Goal: Information Seeking & Learning: Learn about a topic

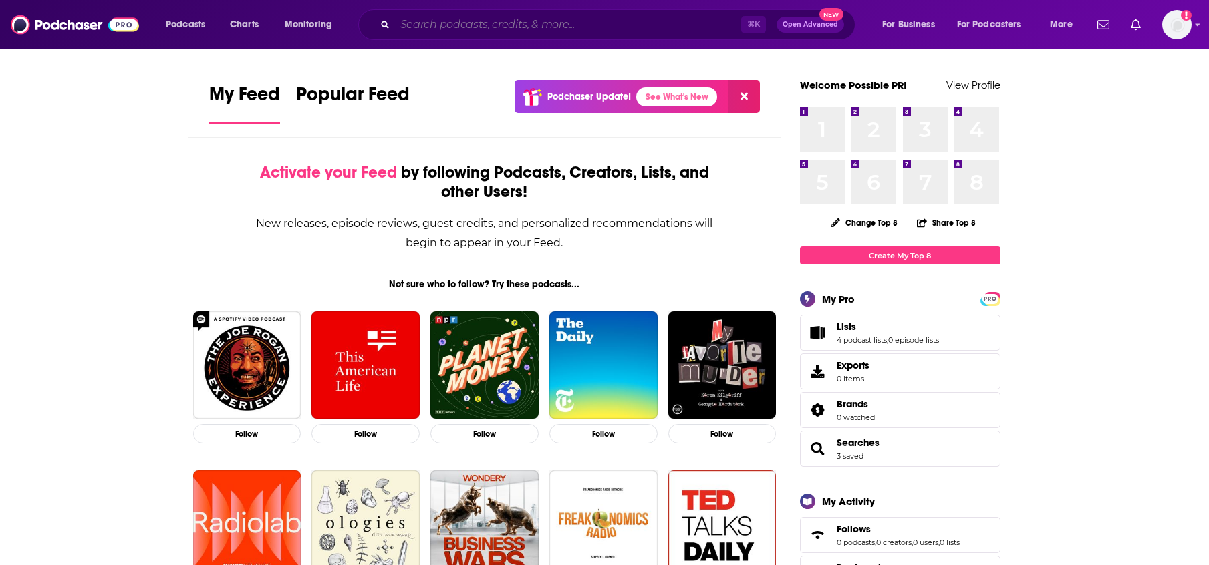
click at [458, 29] on input "Search podcasts, credits, & more..." at bounding box center [568, 24] width 346 height 21
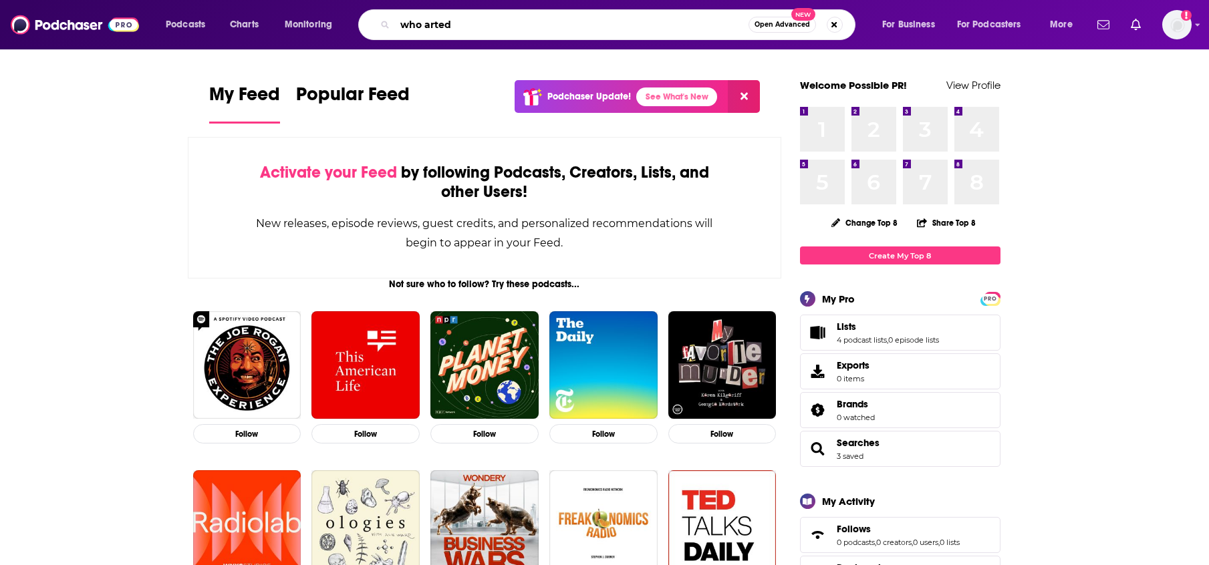
type input "who arted"
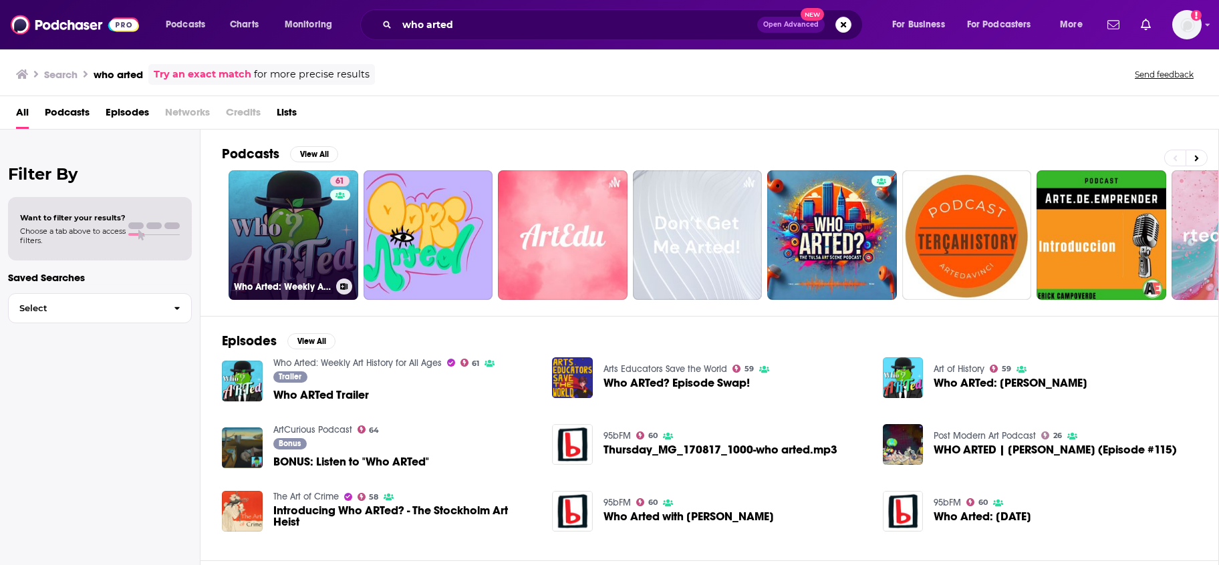
click at [316, 247] on link "61 Who Arted: Weekly Art History for All Ages" at bounding box center [294, 235] width 130 height 130
